Goal: Transaction & Acquisition: Purchase product/service

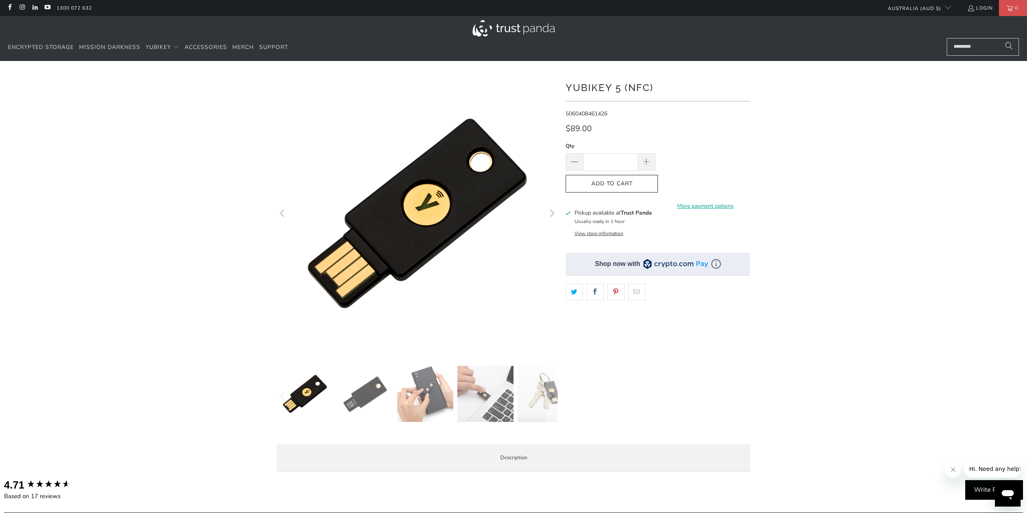
click at [863, 172] on div at bounding box center [513, 275] width 1027 height 405
click at [364, 403] on img at bounding box center [365, 394] width 56 height 56
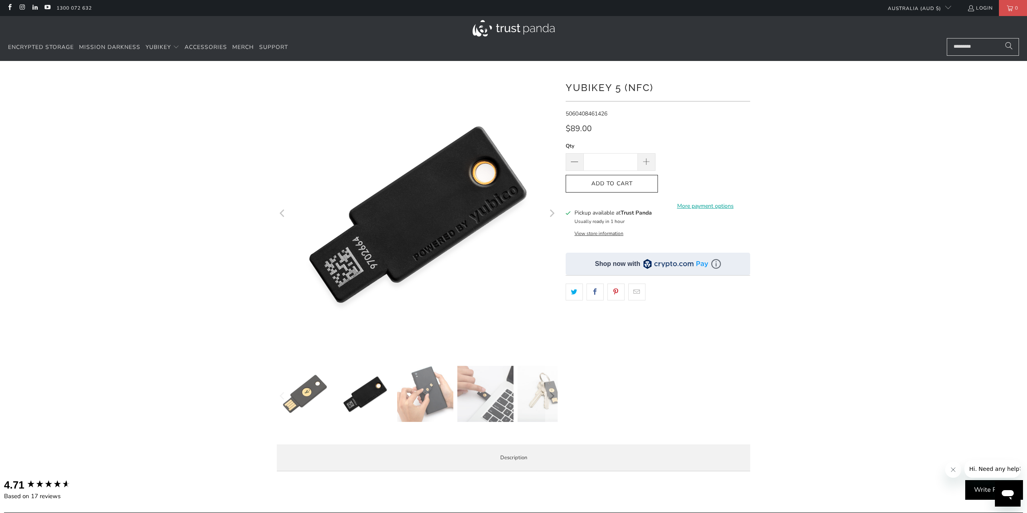
click at [423, 399] on img at bounding box center [425, 394] width 56 height 56
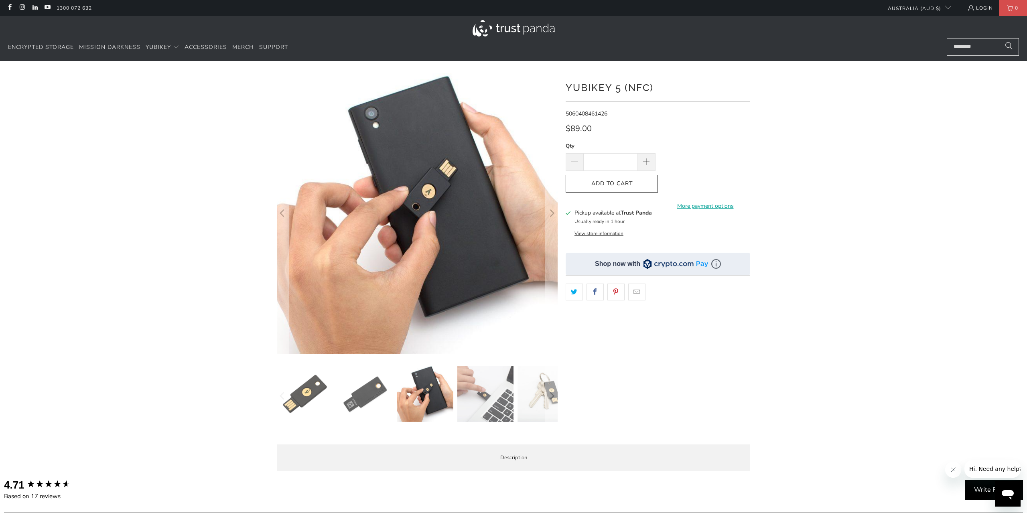
click at [470, 398] on img at bounding box center [485, 394] width 56 height 56
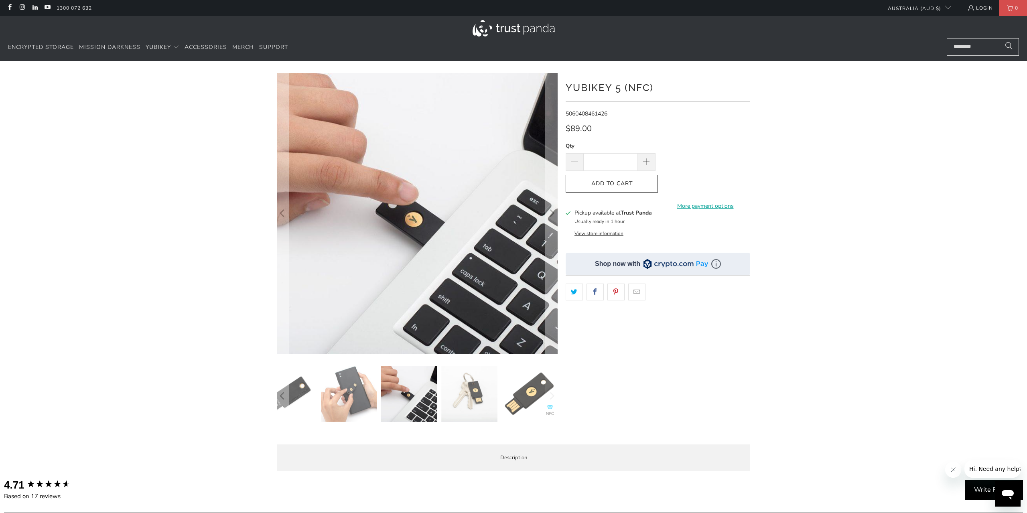
click at [527, 395] on img at bounding box center [529, 394] width 56 height 56
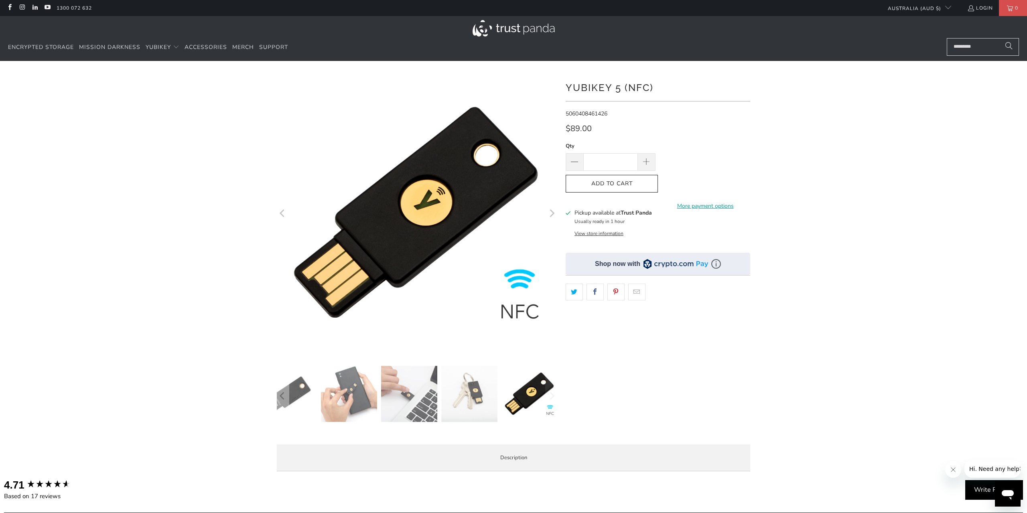
click at [549, 211] on icon "Next" at bounding box center [551, 213] width 8 height 168
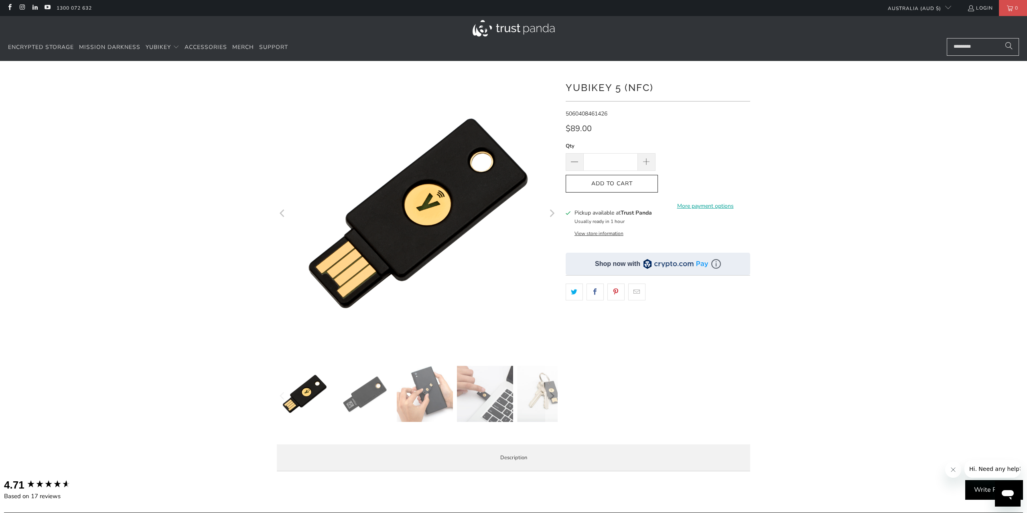
click at [549, 211] on icon "Next" at bounding box center [551, 213] width 8 height 168
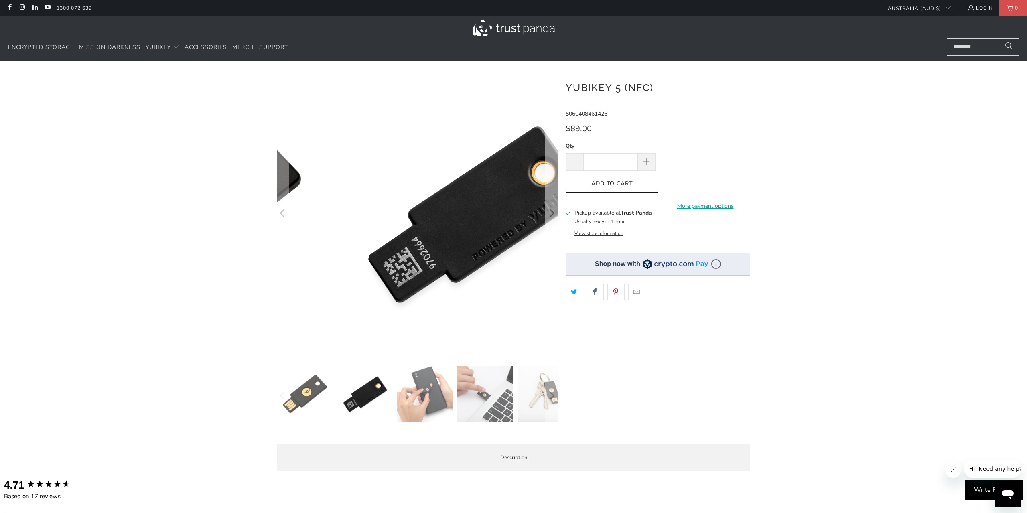
click at [549, 212] on icon "Next" at bounding box center [551, 213] width 8 height 168
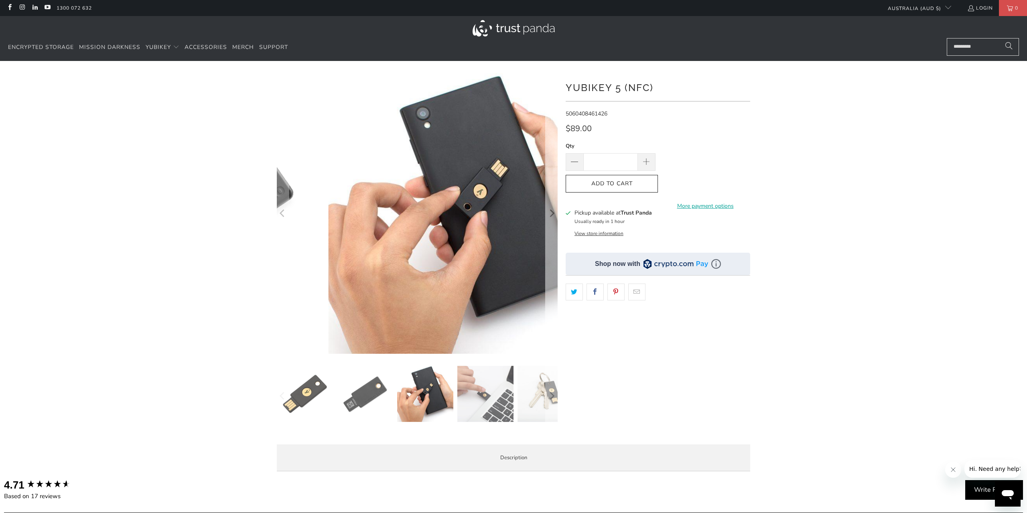
click at [549, 212] on icon "Next" at bounding box center [551, 213] width 8 height 168
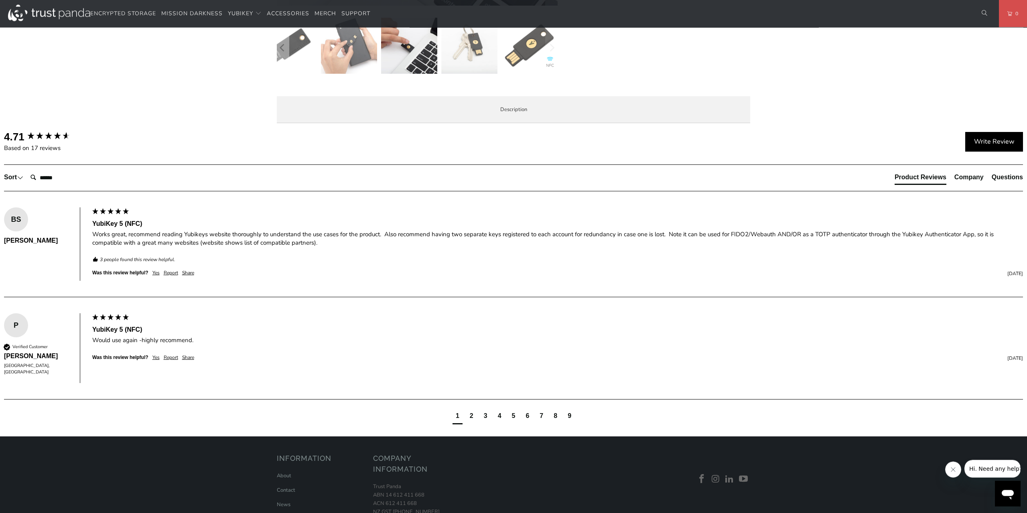
scroll to position [368, 0]
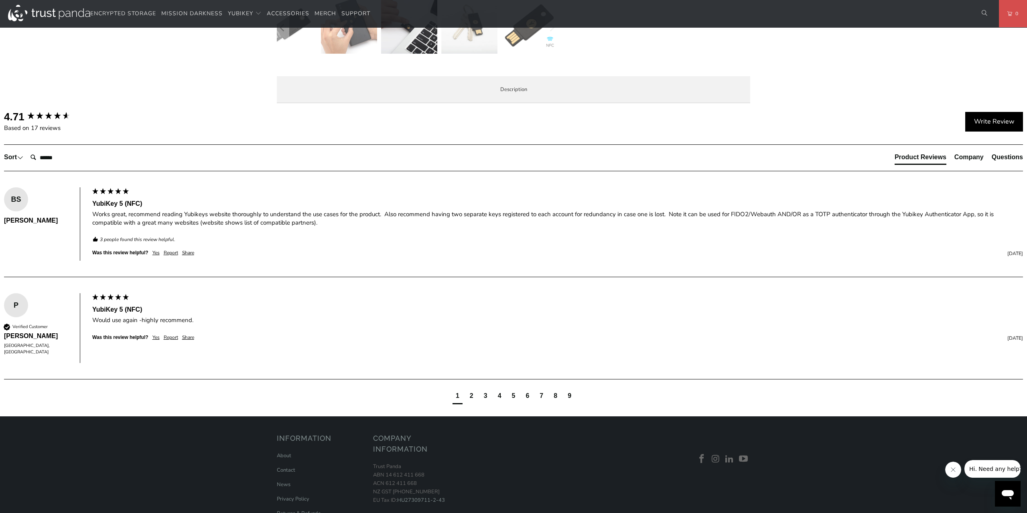
drag, startPoint x: 326, startPoint y: 318, endPoint x: 330, endPoint y: 353, distance: 34.4
click at [0, 0] on p "SIMPLE - Most effective way to protect against account takeovers EASY - Intuiti…" at bounding box center [0, 0] width 0 height 0
click at [0, 0] on h3 "Product Features (Personal)" at bounding box center [0, 0] width 0 height 0
drag, startPoint x: 345, startPoint y: 385, endPoint x: 702, endPoint y: 385, distance: 356.5
click at [0, 0] on p "TAP-AND-GO - Just tap YubiKey 5 NFC to NFC-enabled Android, Windows 10 and iOS …" at bounding box center [0, 0] width 0 height 0
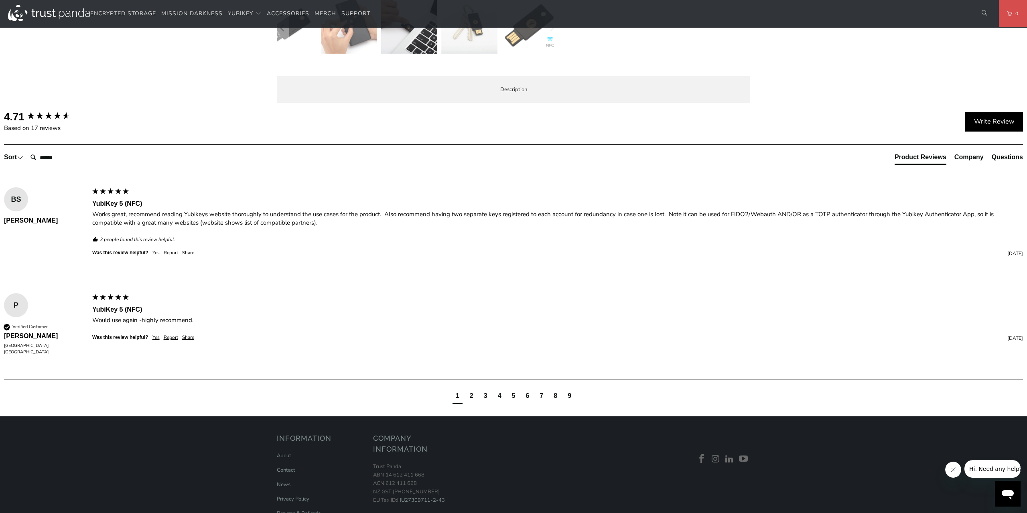
click at [0, 0] on p "TAP-AND-GO - Just tap YubiKey 5 NFC to NFC-enabled Android, Windows 10 and iOS …" at bounding box center [0, 0] width 0 height 0
drag, startPoint x: 353, startPoint y: 391, endPoint x: 483, endPoint y: 388, distance: 130.0
click at [0, 0] on p "TAP-AND-GO - Just tap YubiKey 5 NFC to NFC-enabled Android, Windows 10 and iOS …" at bounding box center [0, 0] width 0 height 0
click at [0, 0] on span "Specifications" at bounding box center [0, 0] width 0 height 0
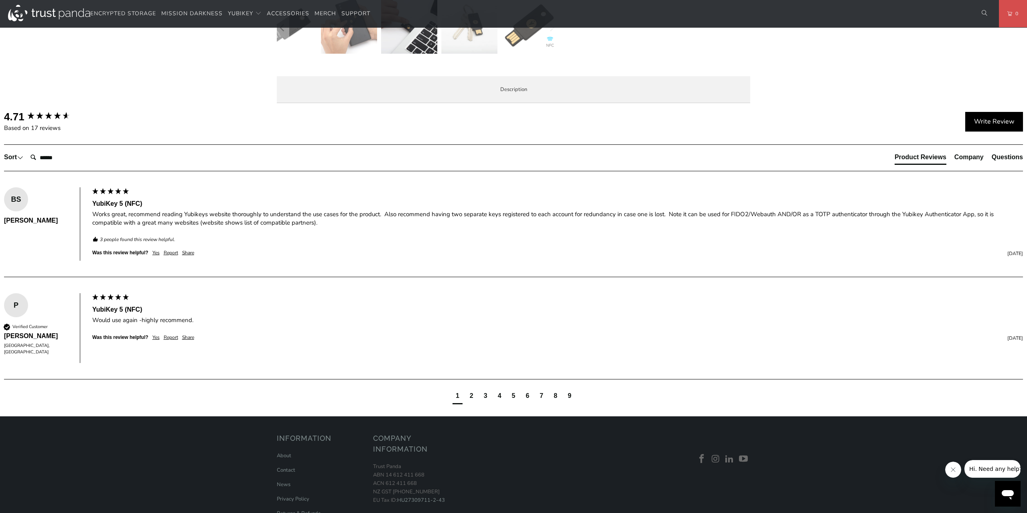
drag, startPoint x: 379, startPoint y: 215, endPoint x: 498, endPoint y: 215, distance: 119.5
click at [0, 0] on td "Passwordless, Strong Two Factor, Strong Multi-Factor" at bounding box center [0, 0] width 0 height 0
drag, startPoint x: 498, startPoint y: 215, endPoint x: 486, endPoint y: 219, distance: 12.9
click at [0, 0] on td "Passwordless, Strong Two Factor, Strong Multi-Factor" at bounding box center [0, 0] width 0 height 0
drag, startPoint x: 375, startPoint y: 235, endPoint x: 588, endPoint y: 342, distance: 238.5
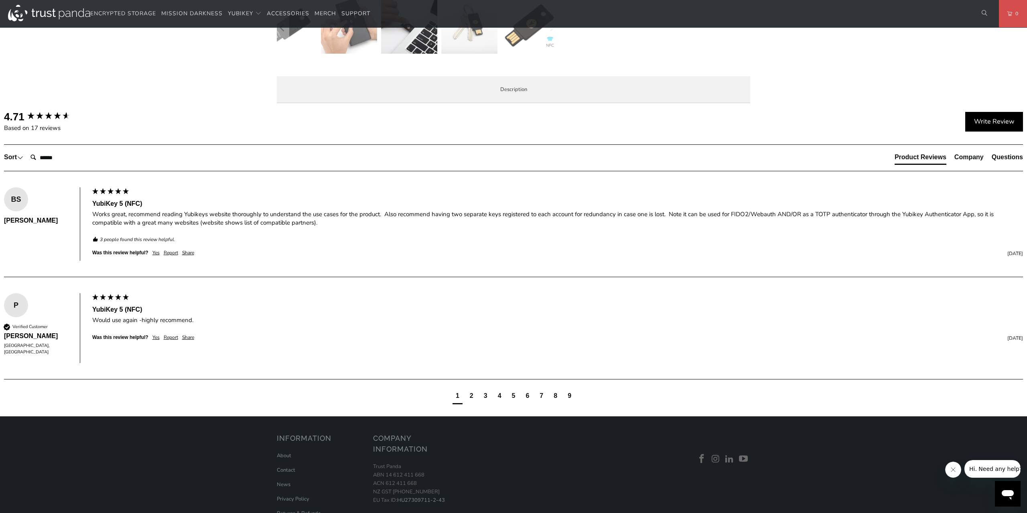
click at [0, 0] on tbody "UPC/GTIN 5060408461426 USB Type USB-A NFC-enabled Yes Authentication Methods Pa…" at bounding box center [0, 0] width 0 height 0
click at [0, 0] on td "WebAuthn, FIDO2 CTAP1, FIDO2 CTAP2, Universal 2nd Factor (U2F), Smart card (PIV…" at bounding box center [0, 0] width 0 height 0
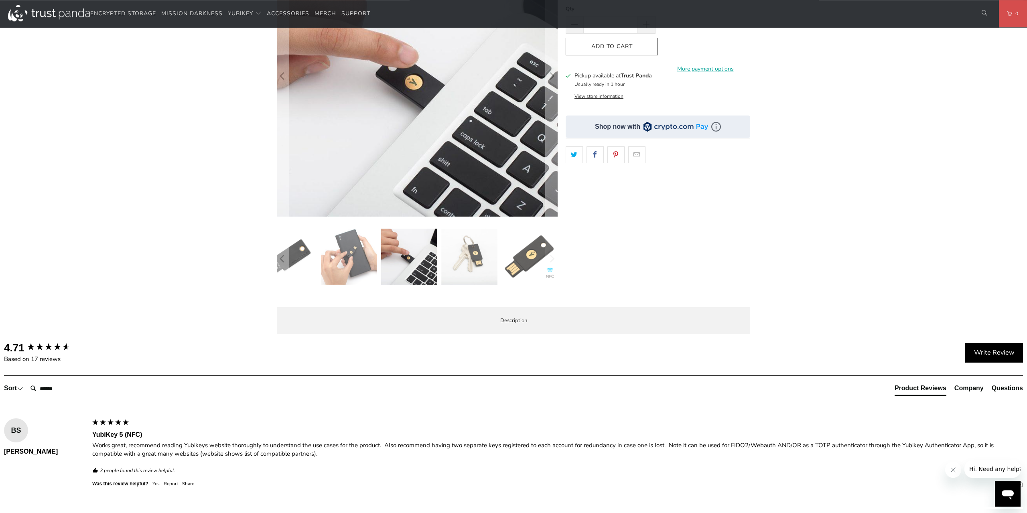
scroll to position [0, 0]
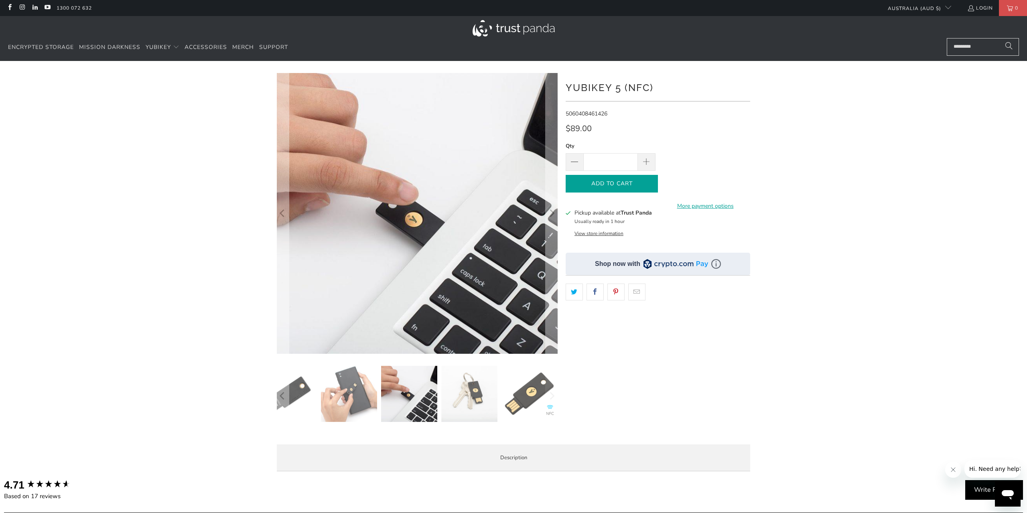
click at [597, 183] on span "Add to Cart" at bounding box center [611, 183] width 75 height 7
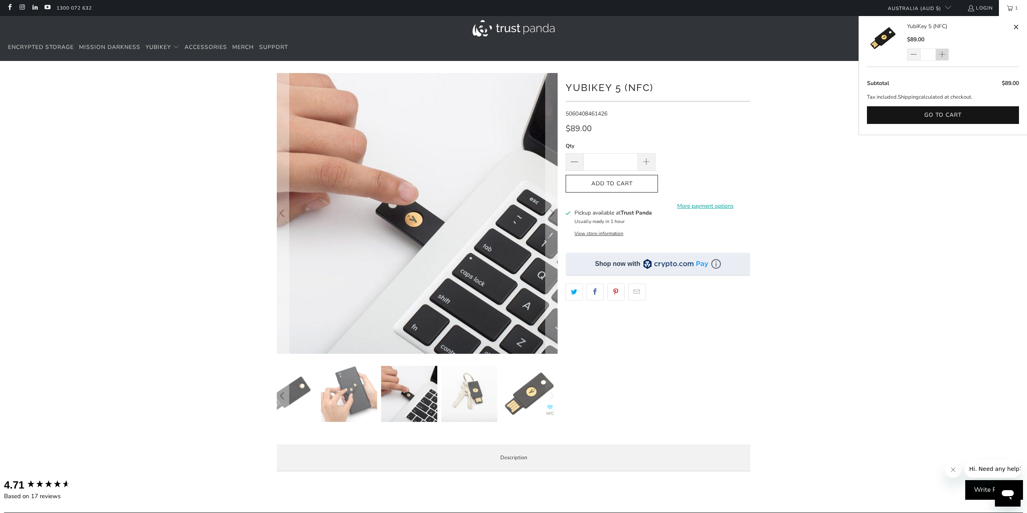
click at [944, 55] on span at bounding box center [941, 55] width 7 height 8
type input "*"
click at [944, 55] on div "*" at bounding box center [933, 55] width 52 height 12
click at [938, 57] on span at bounding box center [942, 55] width 13 height 12
type input "*"
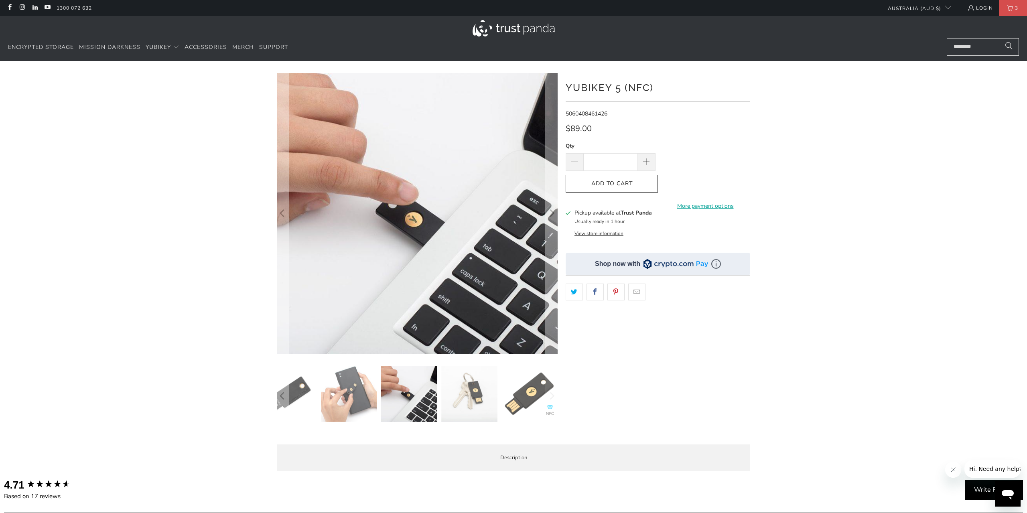
click at [834, 192] on div at bounding box center [513, 275] width 1027 height 405
click at [887, 241] on div at bounding box center [513, 275] width 1027 height 405
